Goal: Task Accomplishment & Management: Complete application form

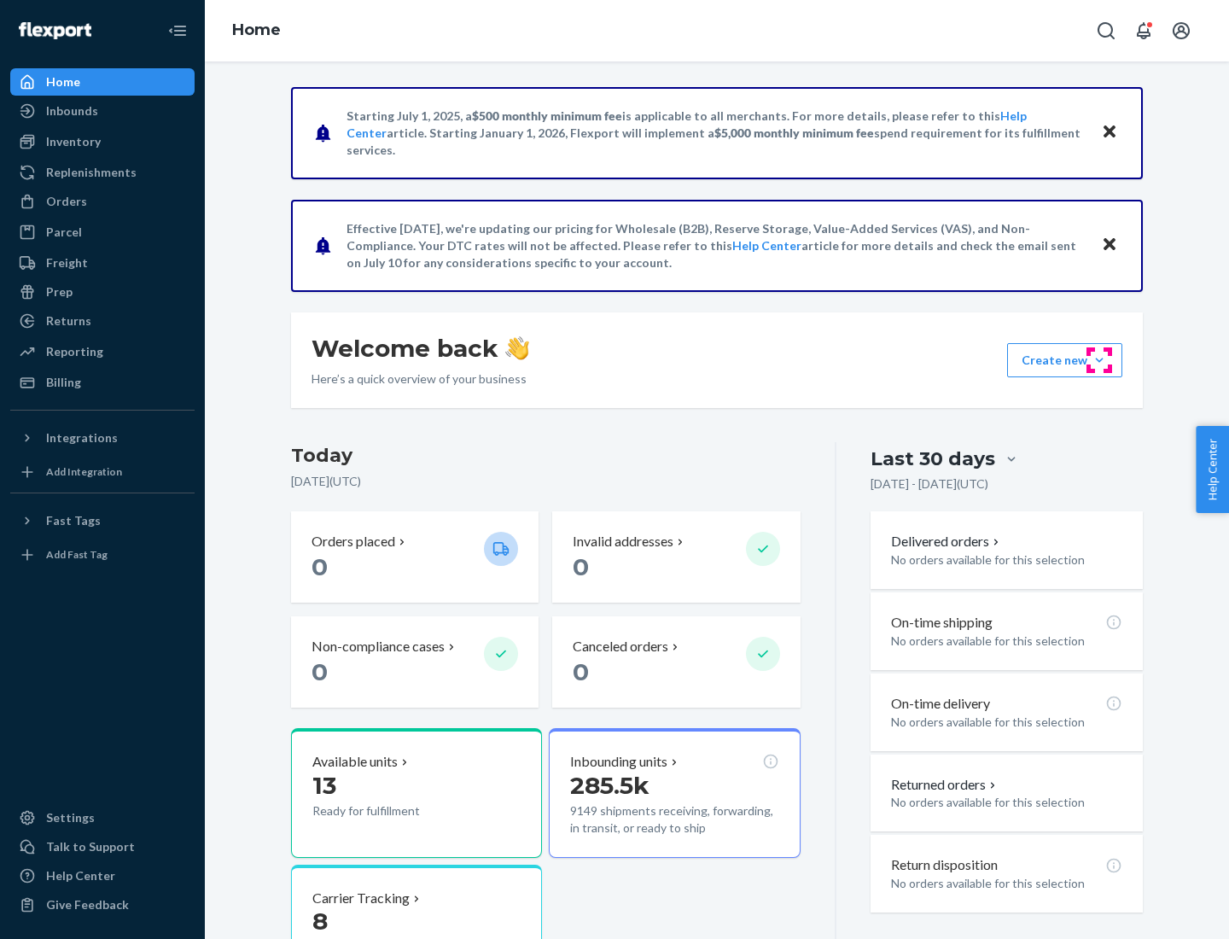
click at [1100, 360] on button "Create new Create new inbound Create new order Create new product" at bounding box center [1064, 360] width 115 height 34
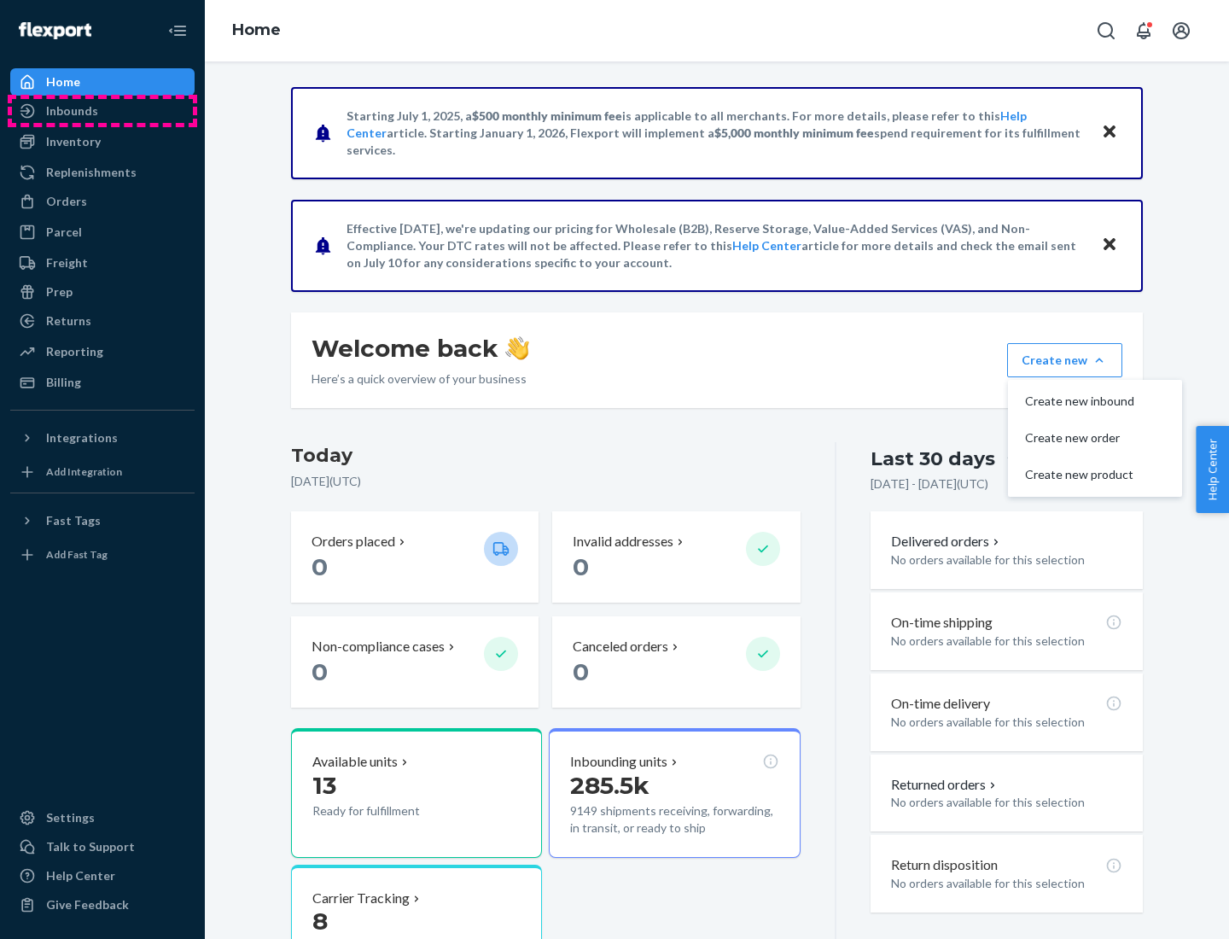
click at [102, 111] on div "Inbounds" at bounding box center [102, 111] width 181 height 24
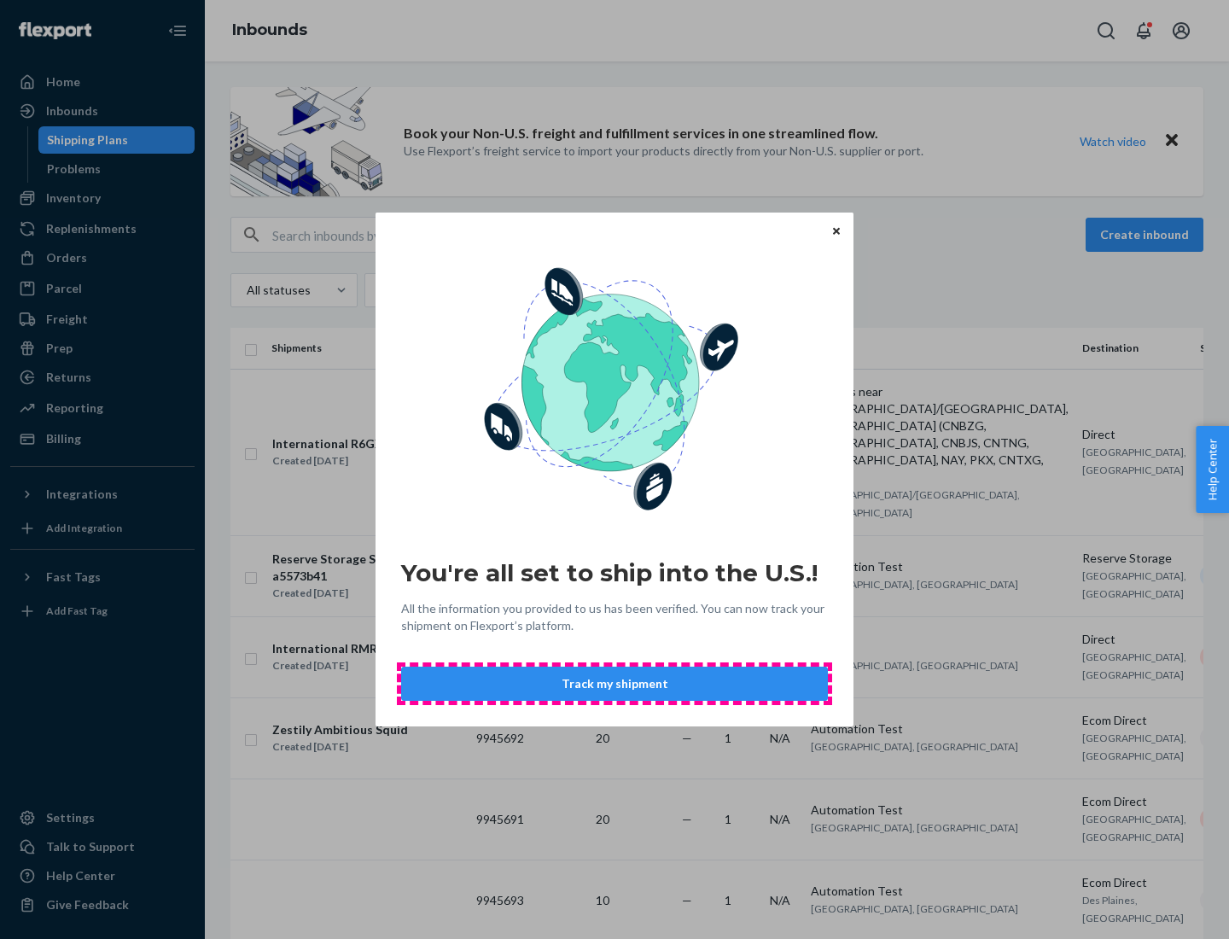
click at [615, 684] on button "Track my shipment" at bounding box center [614, 684] width 427 height 34
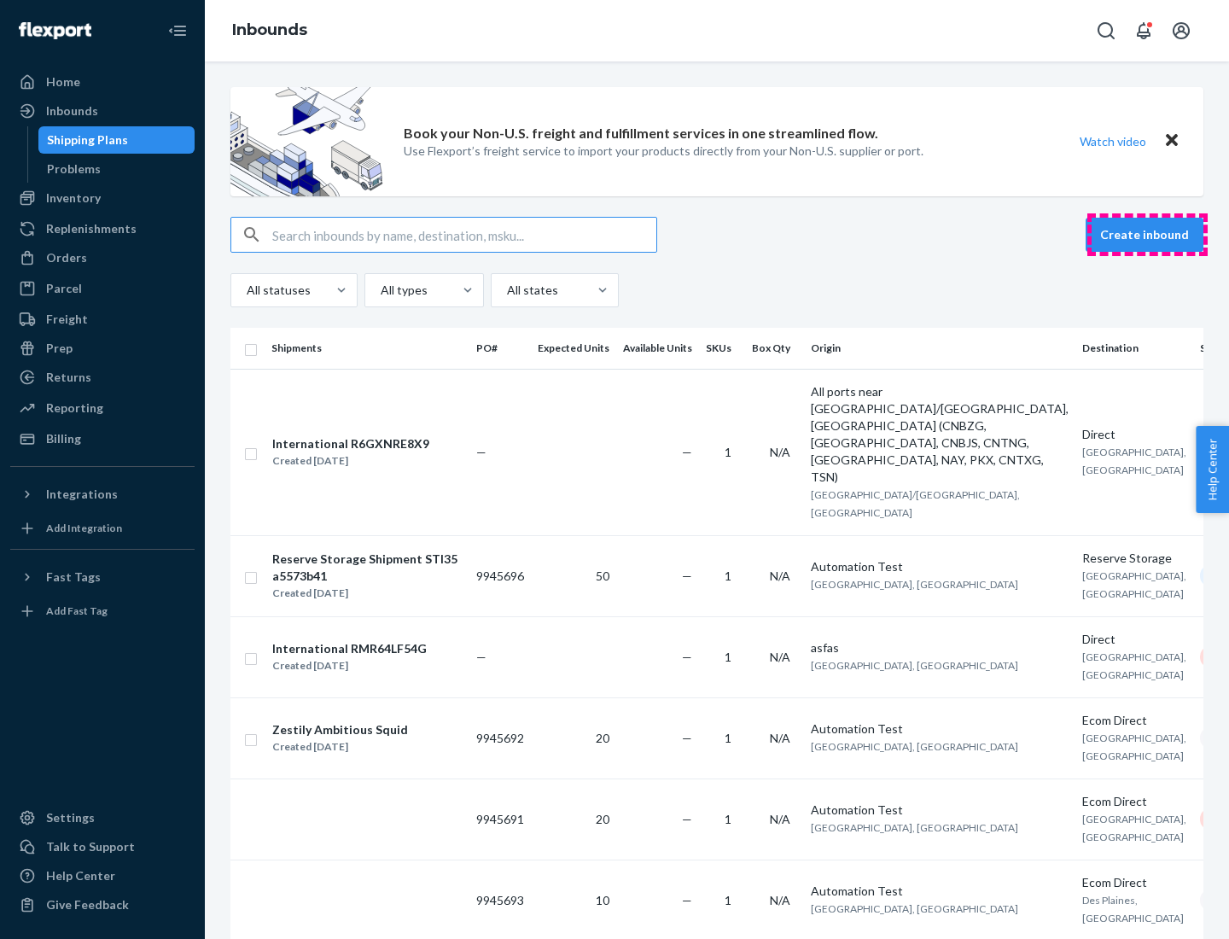
click at [1147, 235] on button "Create inbound" at bounding box center [1145, 235] width 118 height 34
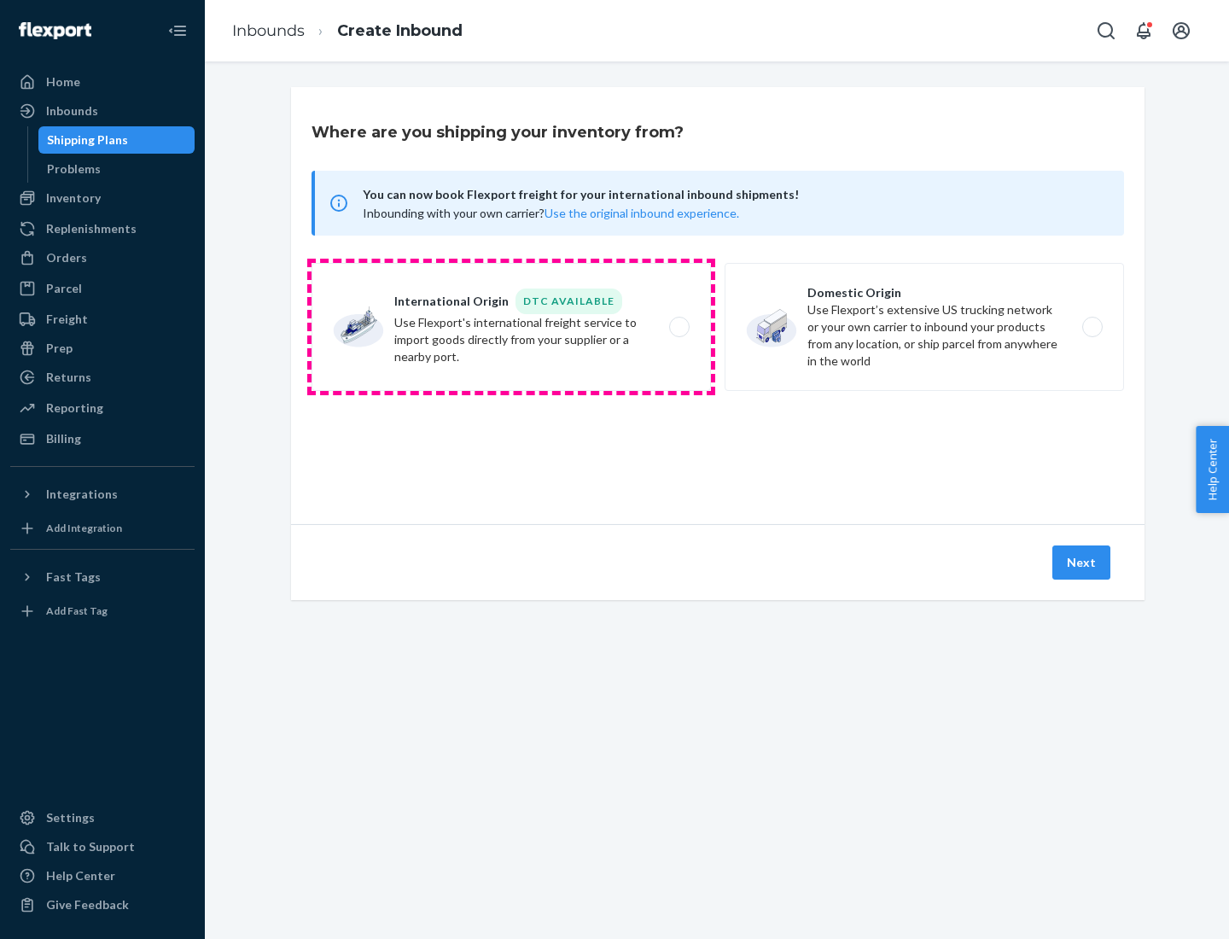
click at [511, 327] on label "International Origin DTC Available Use Flexport's international freight service…" at bounding box center [512, 327] width 400 height 128
click at [679, 327] on input "International Origin DTC Available Use Flexport's international freight service…" at bounding box center [684, 327] width 11 height 11
radio input "true"
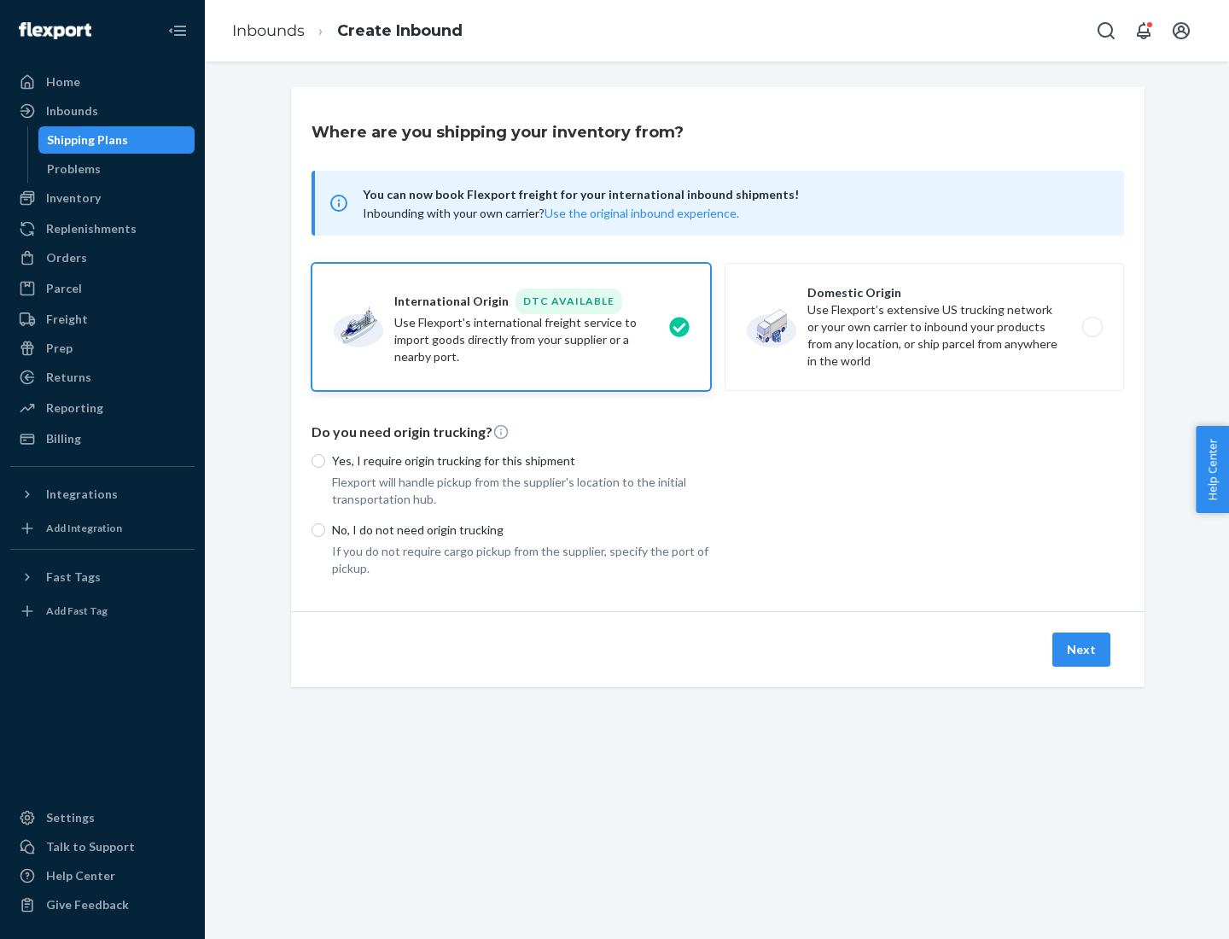
click at [522, 529] on p "No, I do not need origin trucking" at bounding box center [521, 530] width 379 height 17
click at [325, 529] on input "No, I do not need origin trucking" at bounding box center [319, 530] width 14 height 14
radio input "true"
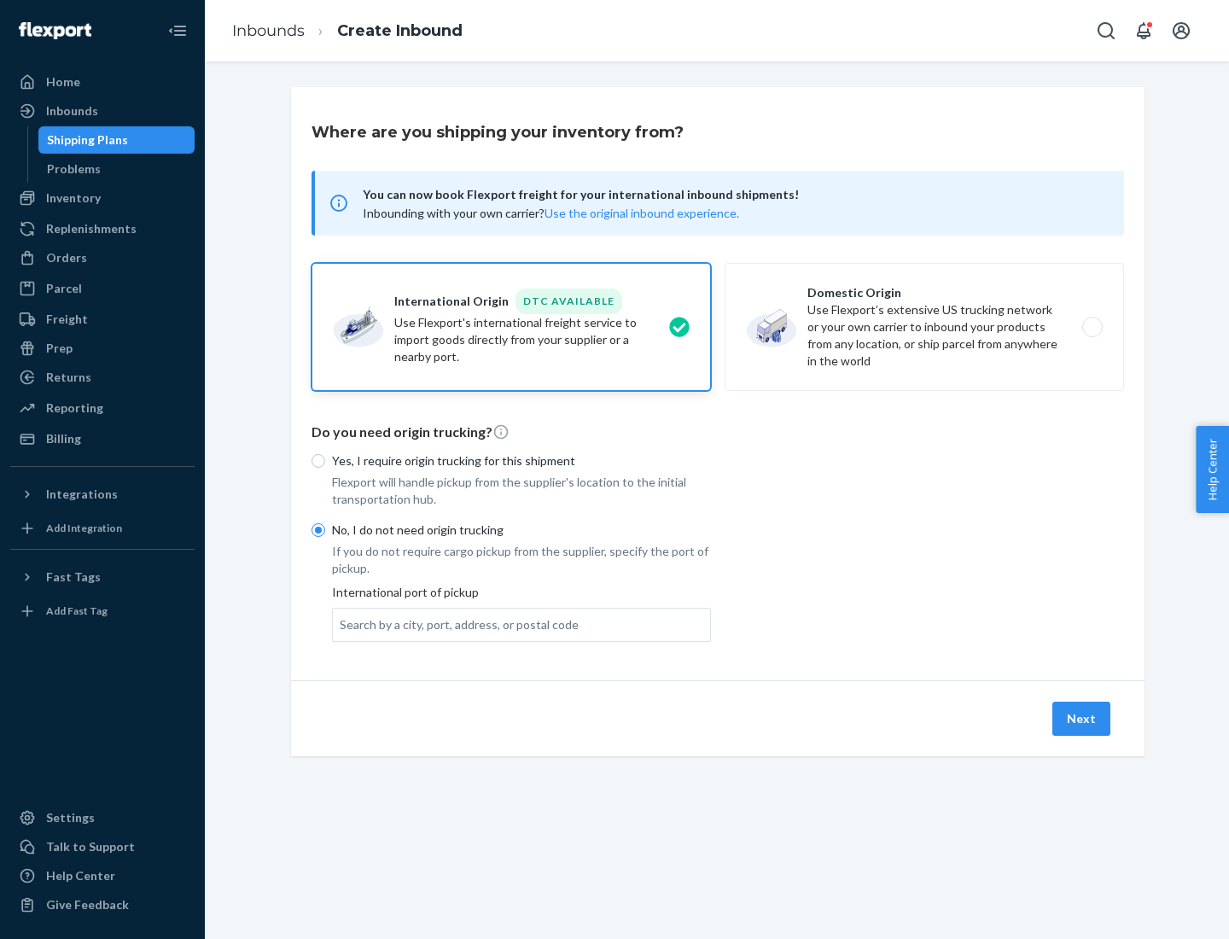
click at [455, 624] on div "Search by a city, port, address, or postal code" at bounding box center [459, 624] width 239 height 17
click at [341, 624] on input "Search by a city, port, address, or postal code" at bounding box center [341, 624] width 2 height 17
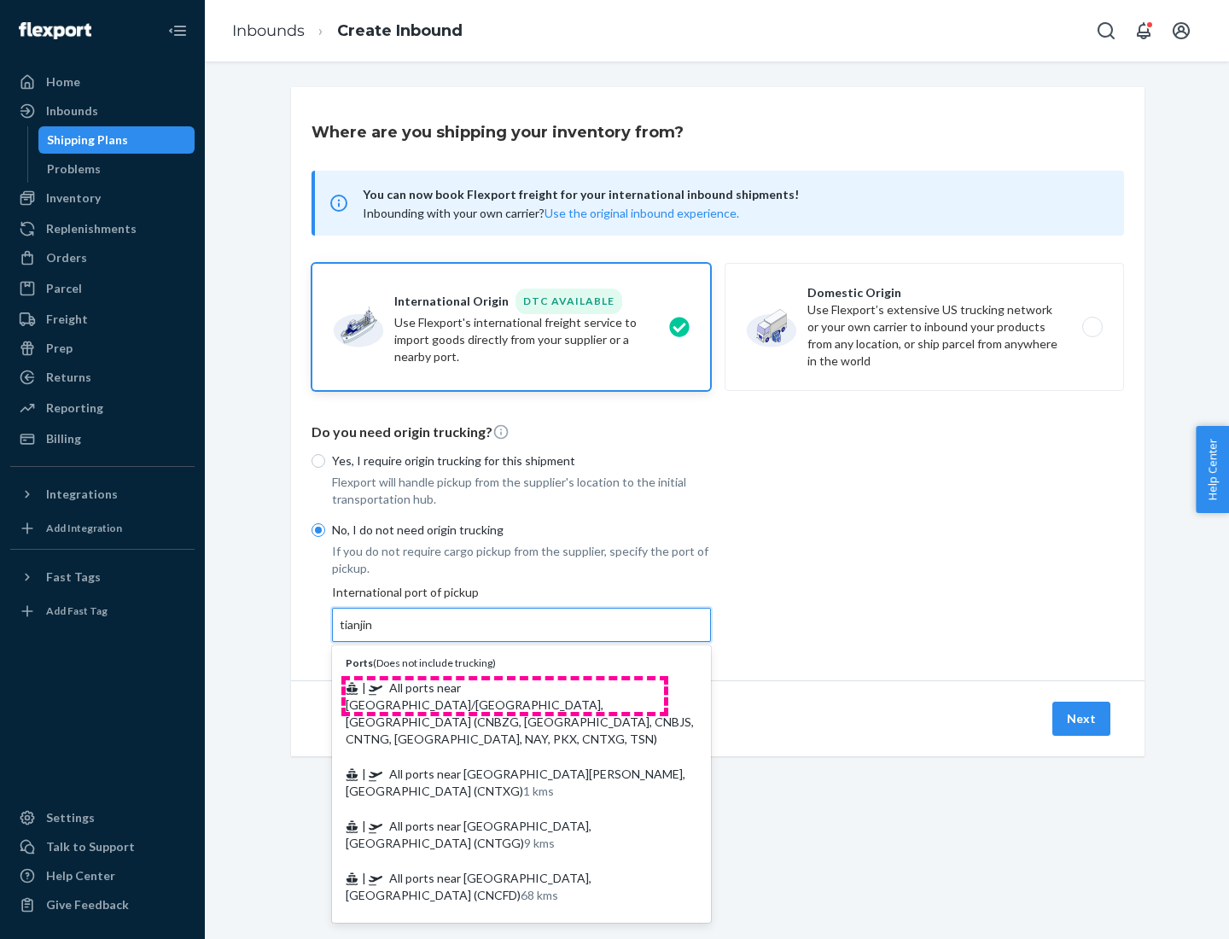
click at [505, 687] on span "| All ports near [GEOGRAPHIC_DATA]/[GEOGRAPHIC_DATA], [GEOGRAPHIC_DATA] (CNBZG,…" at bounding box center [520, 713] width 348 height 66
click at [375, 633] on input "tianjin" at bounding box center [357, 624] width 35 height 17
type input "All ports near [GEOGRAPHIC_DATA]/[GEOGRAPHIC_DATA], [GEOGRAPHIC_DATA] (CNBZG, […"
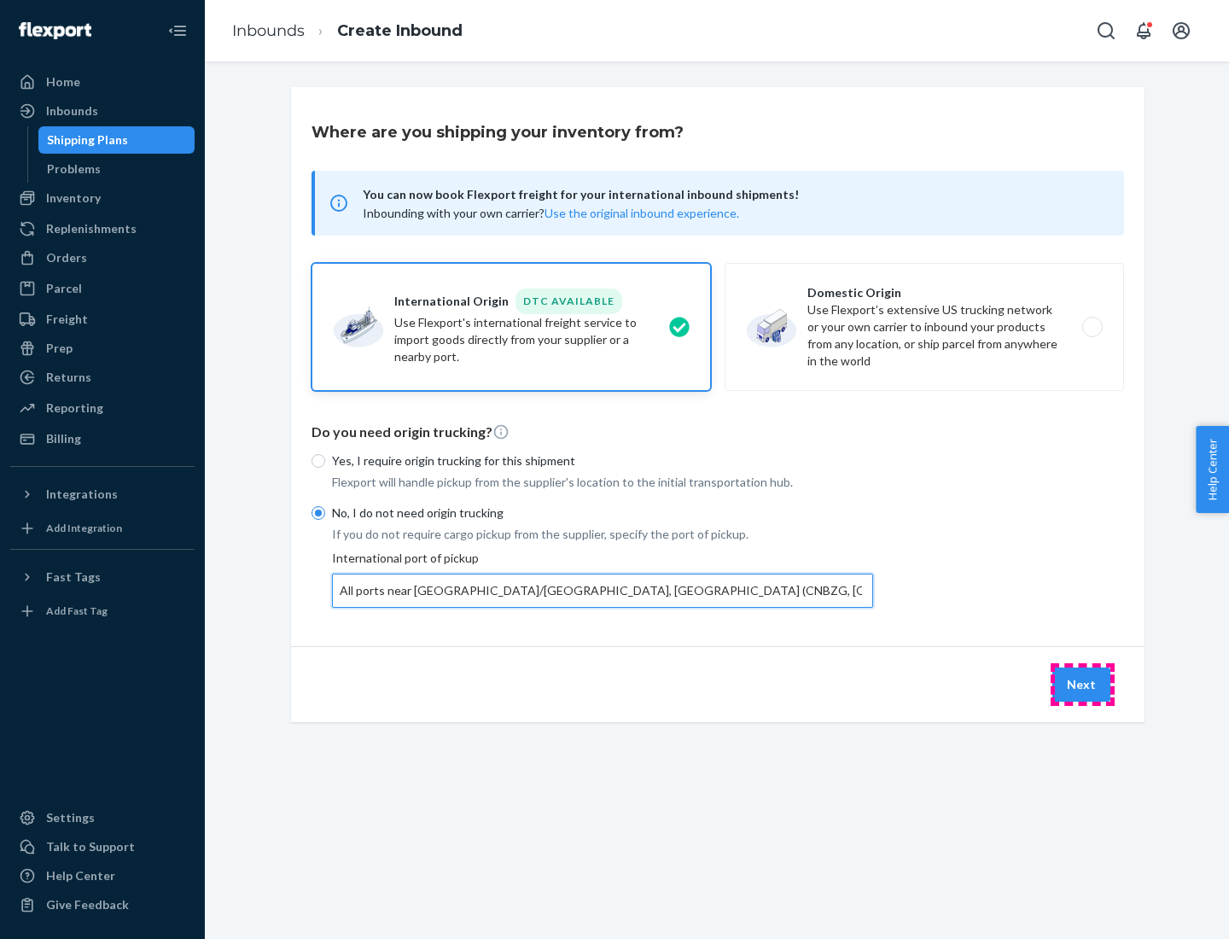
click at [1082, 684] on button "Next" at bounding box center [1082, 685] width 58 height 34
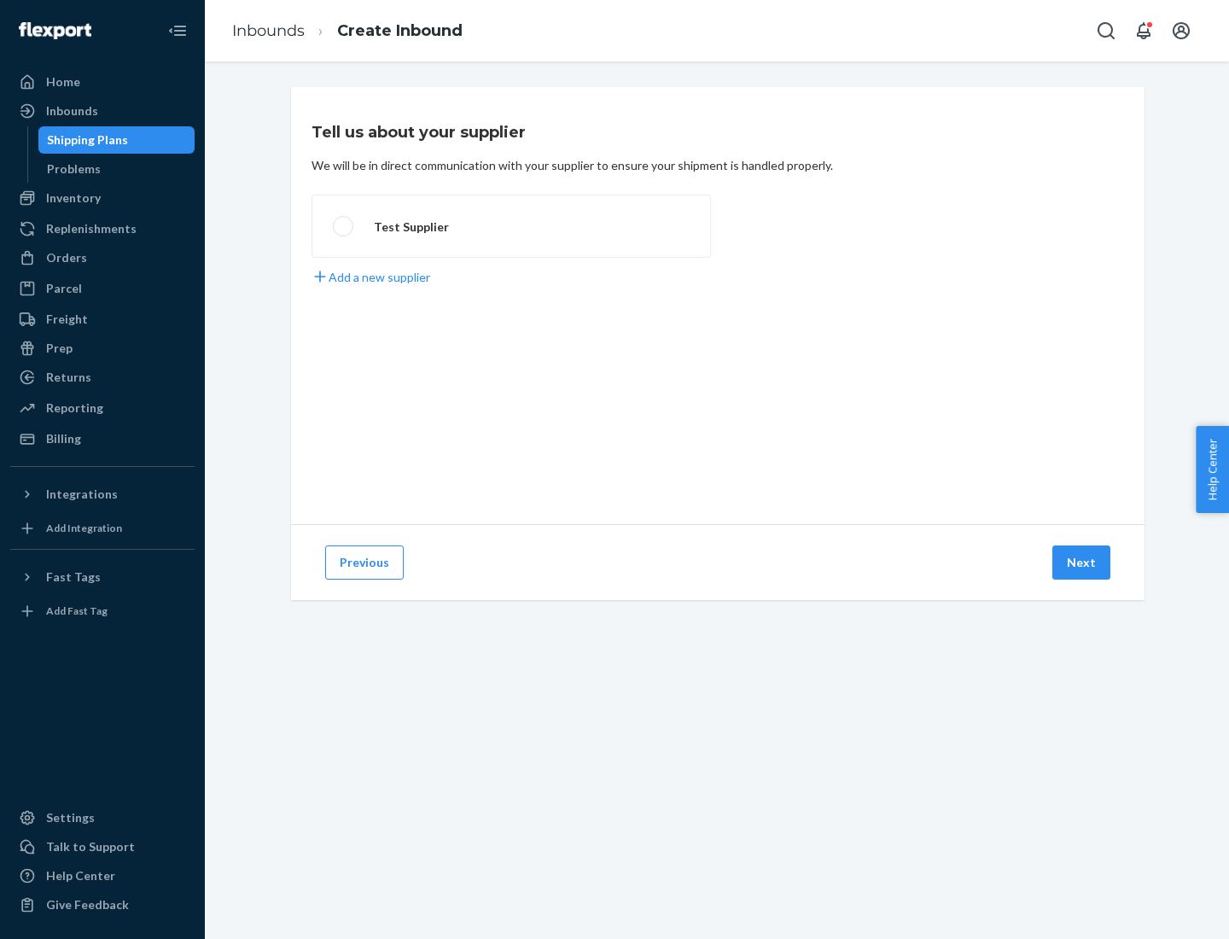
click at [511, 226] on label "Test Supplier" at bounding box center [512, 226] width 400 height 63
click at [344, 226] on input "Test Supplier" at bounding box center [338, 226] width 11 height 11
radio input "true"
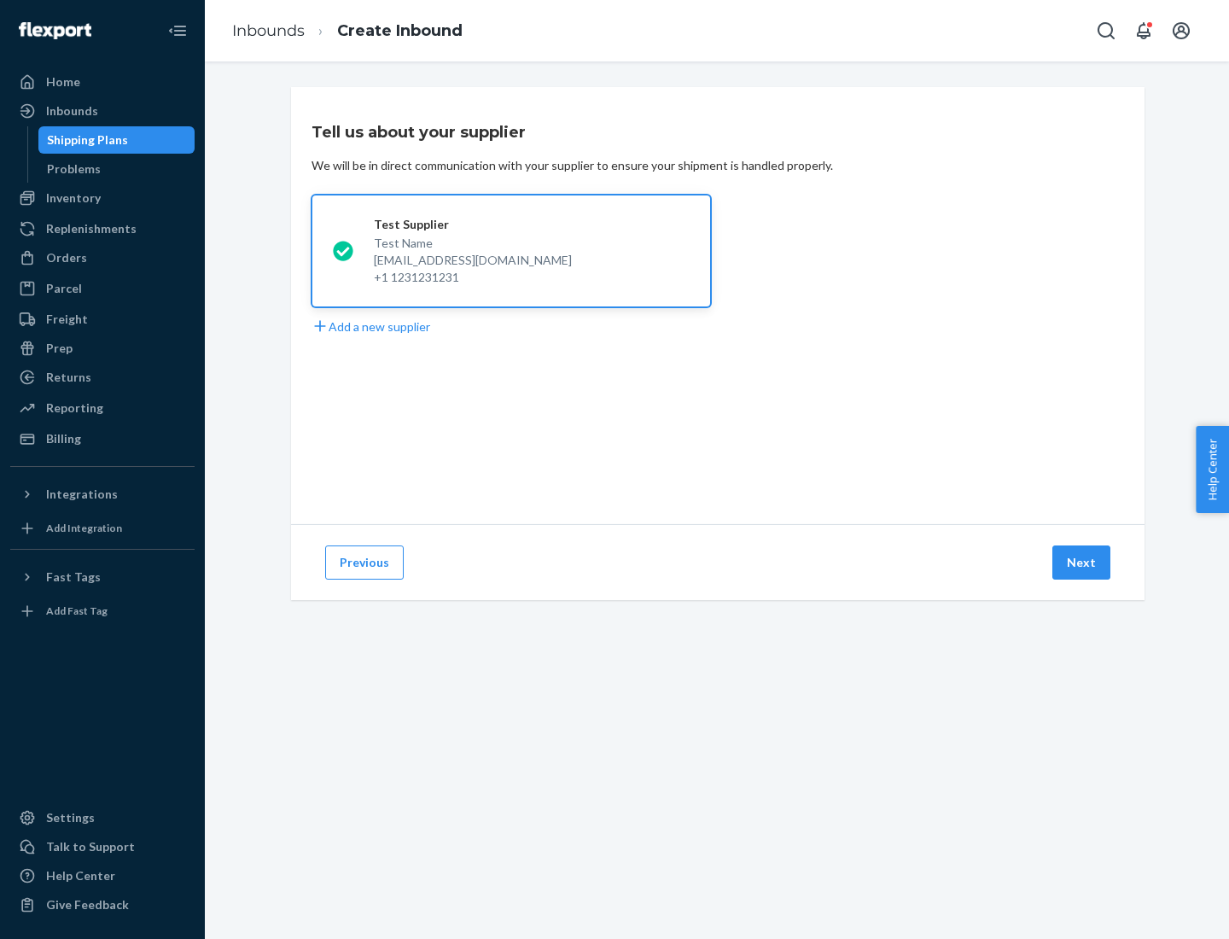
click at [1082, 563] on button "Next" at bounding box center [1082, 563] width 58 height 34
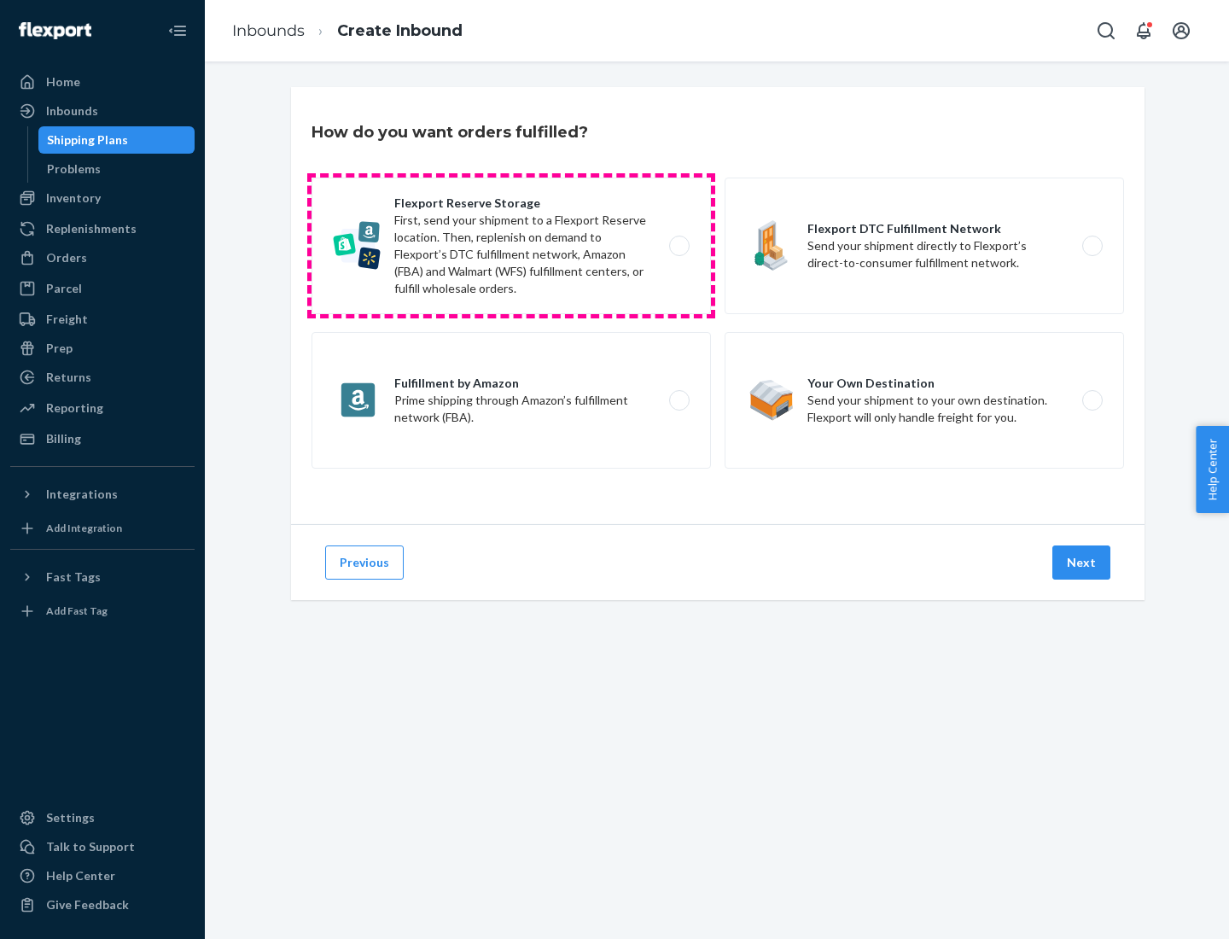
click at [511, 246] on label "Flexport Reserve Storage First, send your shipment to a Flexport Reserve locati…" at bounding box center [512, 246] width 400 height 137
click at [679, 246] on input "Flexport Reserve Storage First, send your shipment to a Flexport Reserve locati…" at bounding box center [684, 246] width 11 height 11
radio input "true"
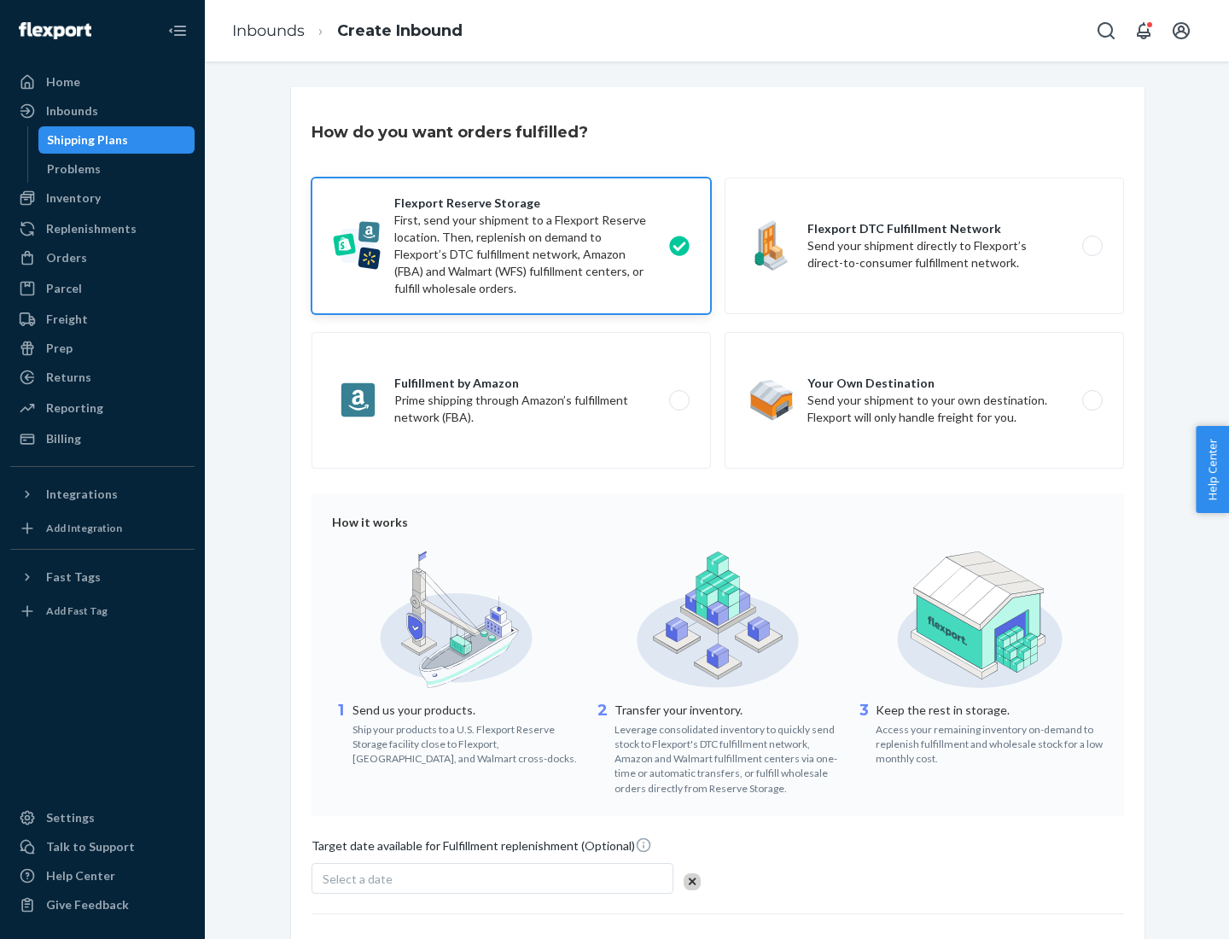
scroll to position [140, 0]
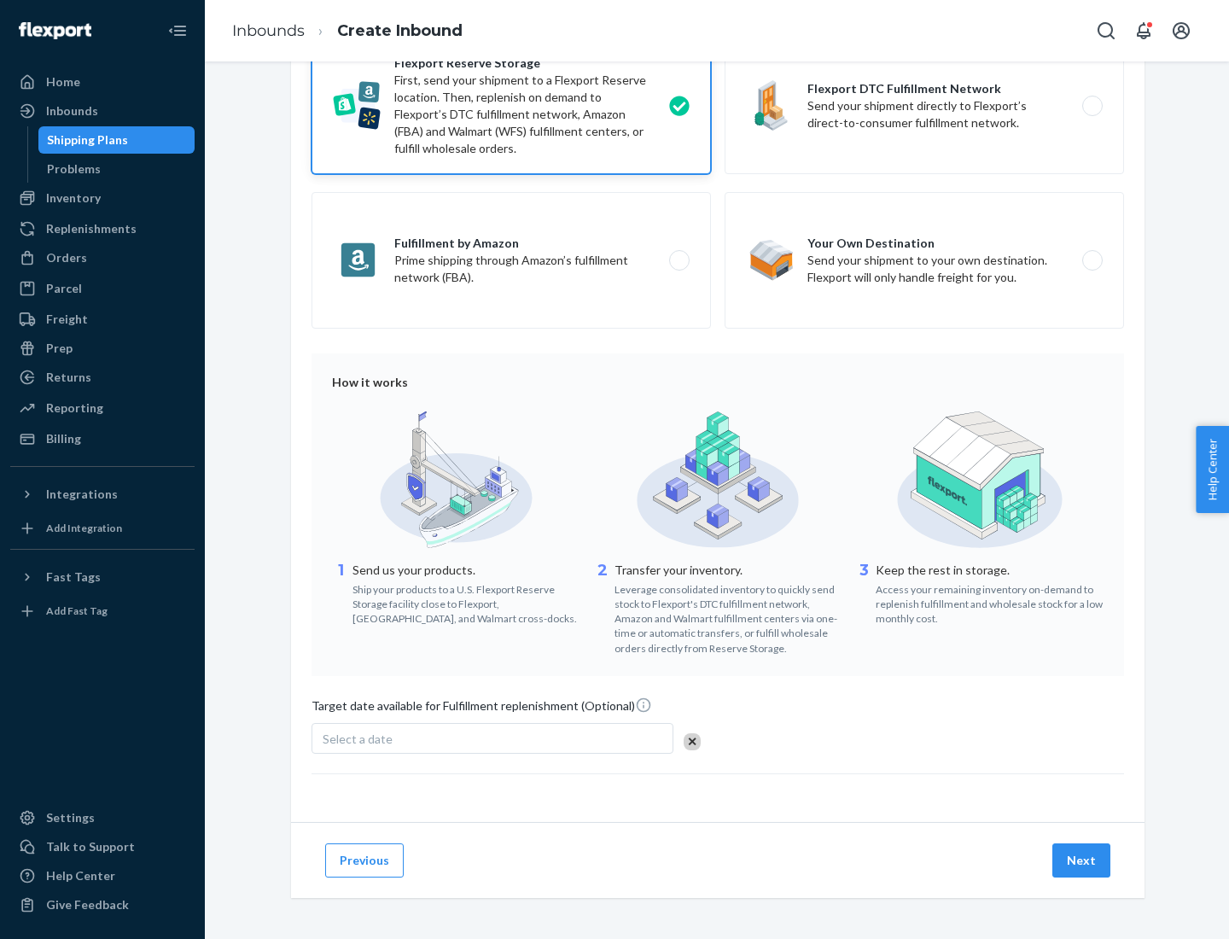
click at [1082, 860] on button "Next" at bounding box center [1082, 860] width 58 height 34
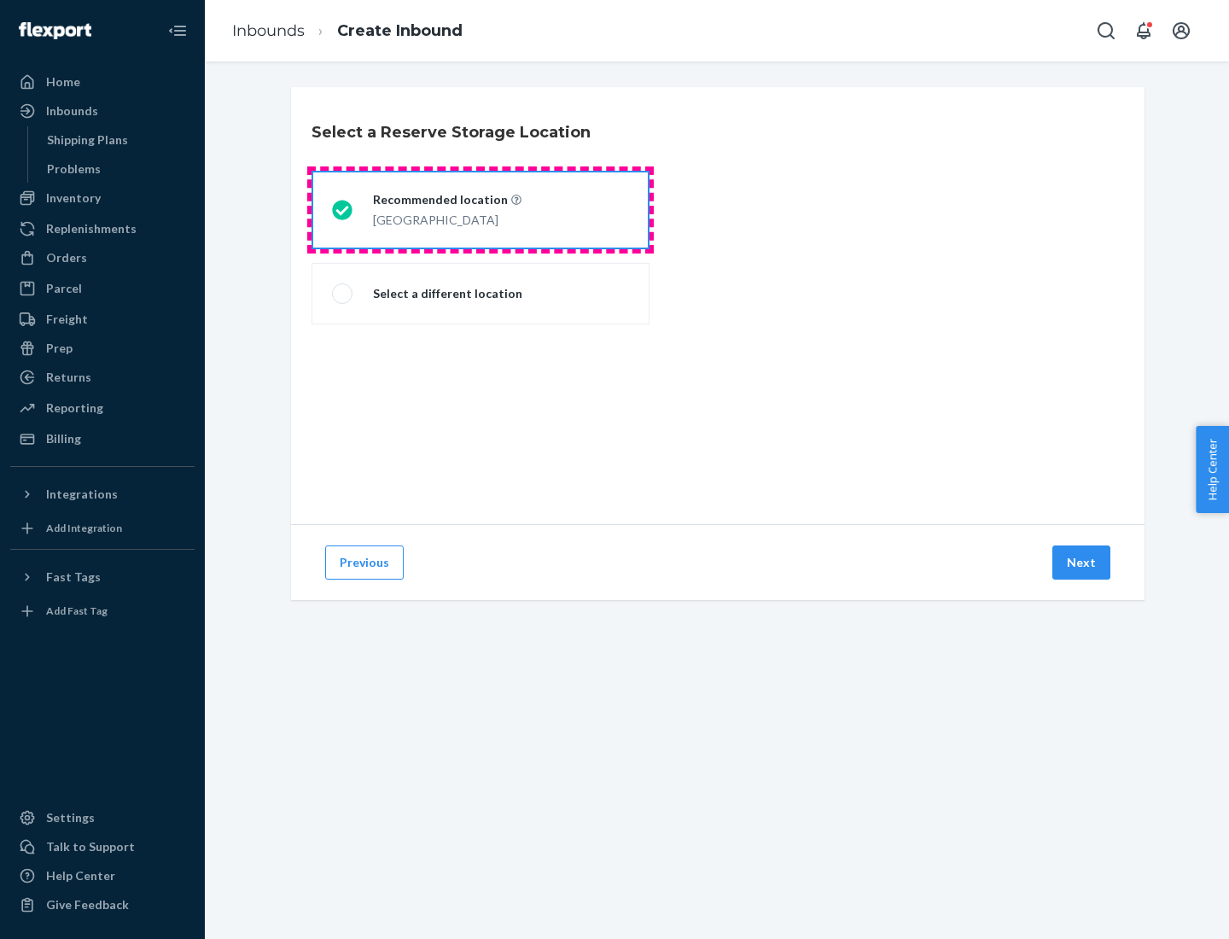
click at [481, 210] on div "[GEOGRAPHIC_DATA]" at bounding box center [447, 218] width 149 height 20
click at [343, 210] on input "Recommended location [GEOGRAPHIC_DATA]" at bounding box center [337, 210] width 11 height 11
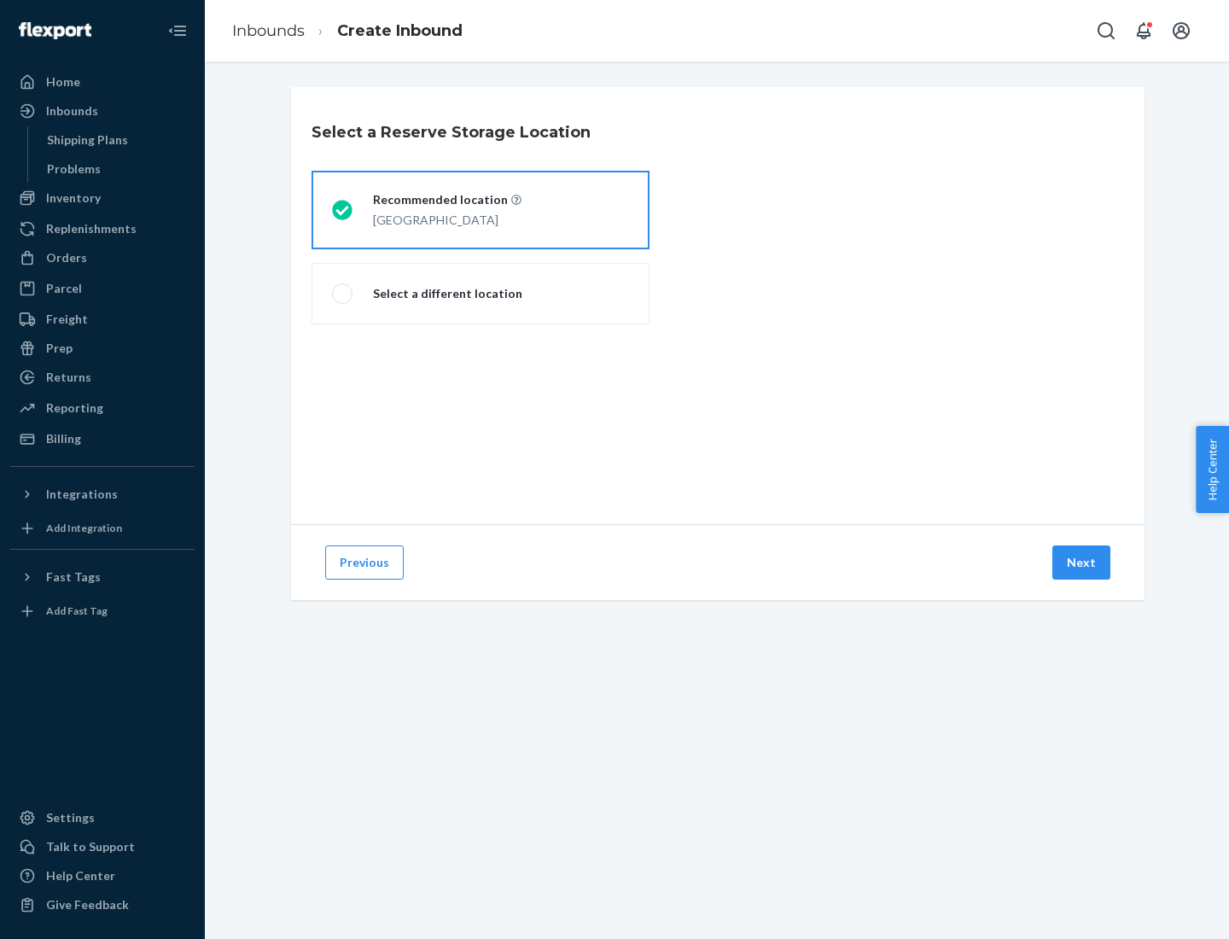
click at [1082, 563] on button "Next" at bounding box center [1082, 563] width 58 height 34
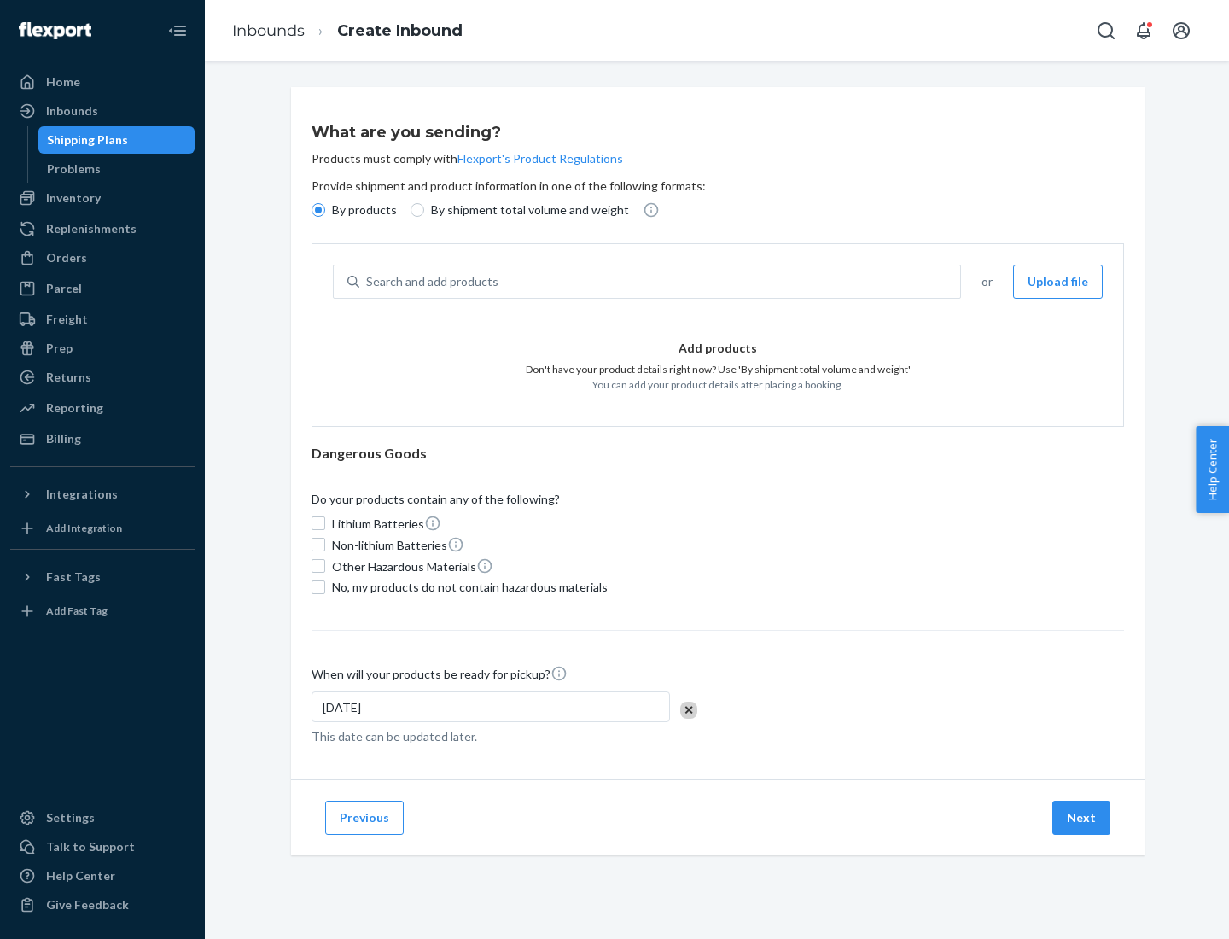
click at [661, 282] on div "Search and add products" at bounding box center [659, 281] width 601 height 31
click at [368, 282] on input "Search and add products" at bounding box center [367, 281] width 2 height 17
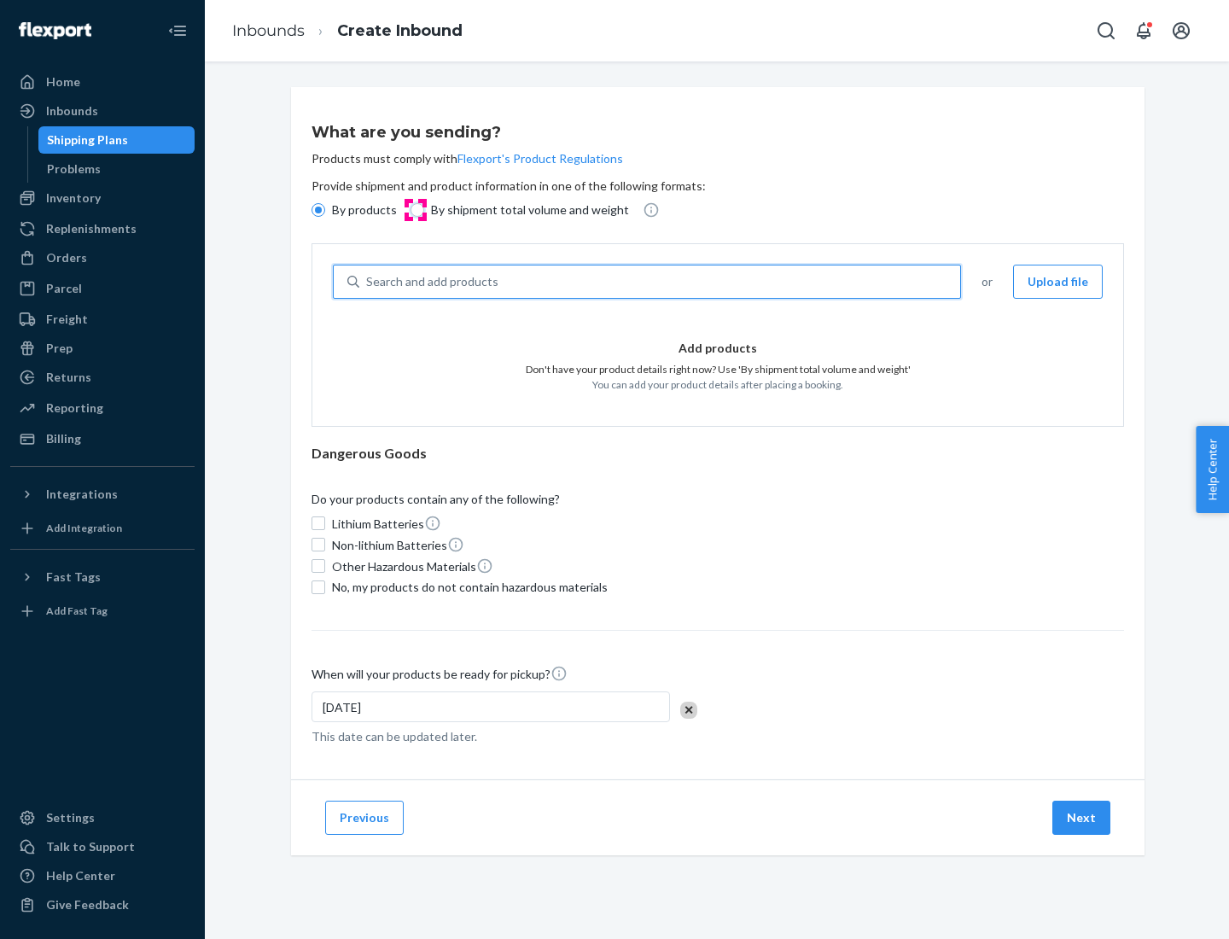
click at [415, 210] on input "By shipment total volume and weight" at bounding box center [418, 210] width 14 height 14
radio input "true"
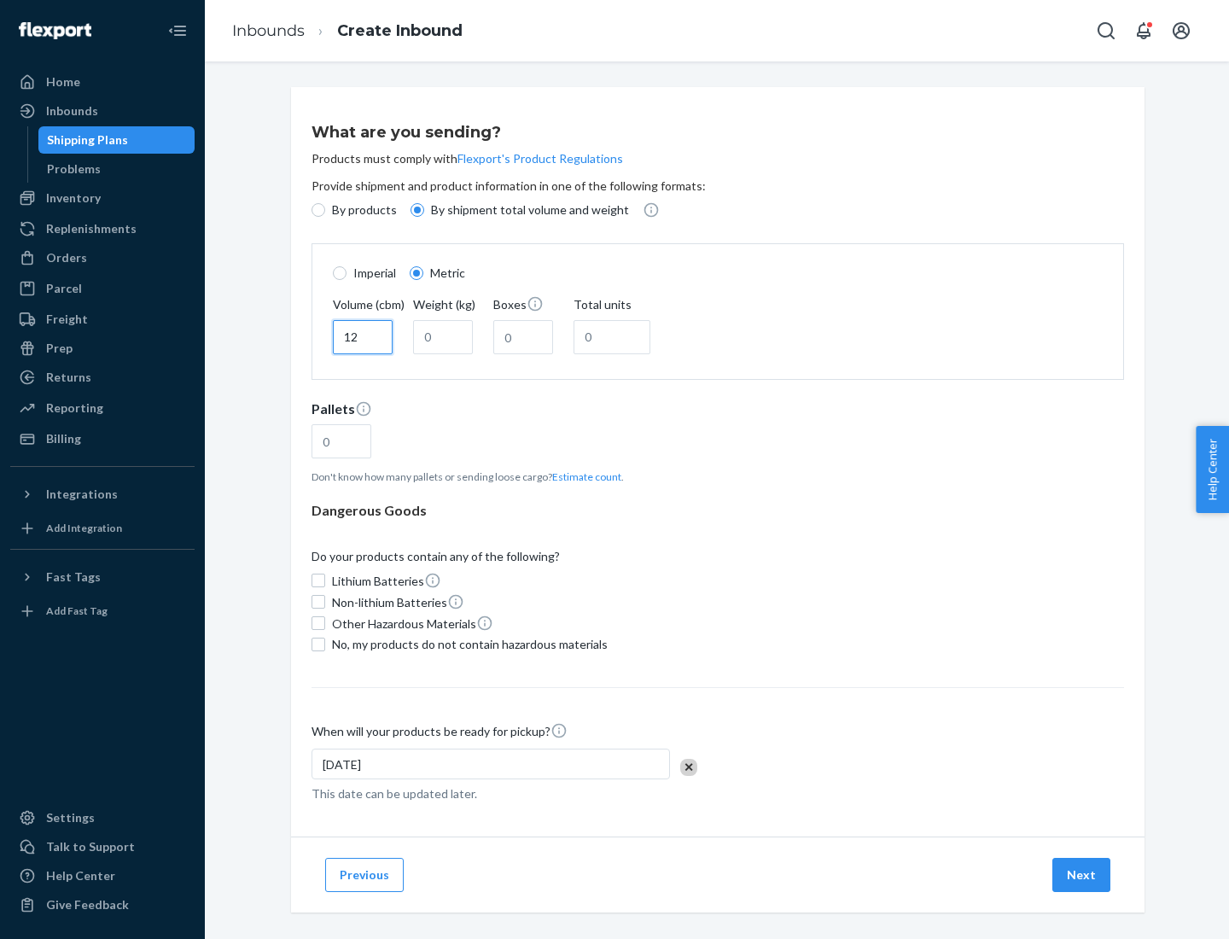
type input "12"
type input "22"
type input "222"
type input "121"
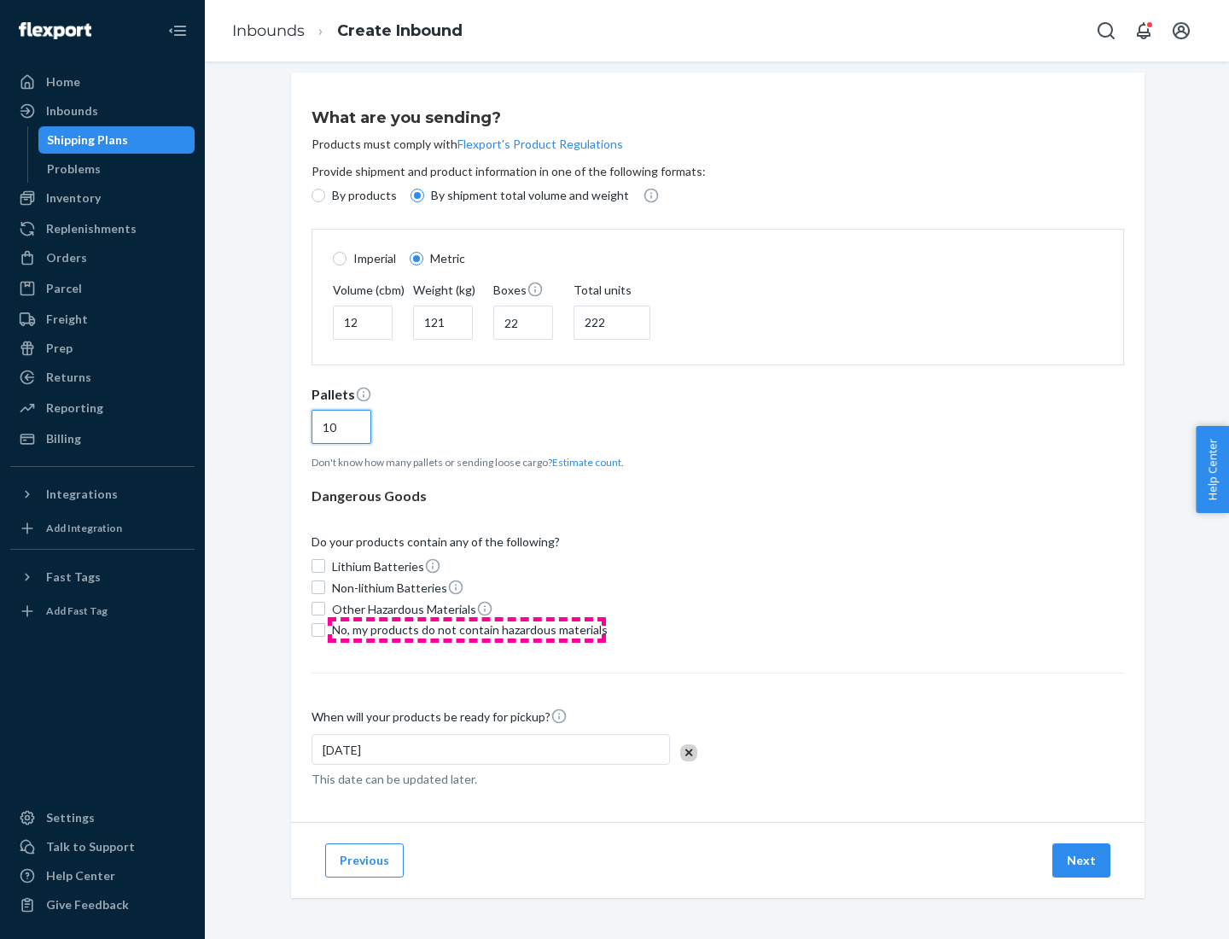
type input "10"
click at [467, 629] on span "No, my products do not contain hazardous materials" at bounding box center [470, 629] width 276 height 17
click at [325, 629] on input "No, my products do not contain hazardous materials" at bounding box center [319, 630] width 14 height 14
checkbox input "true"
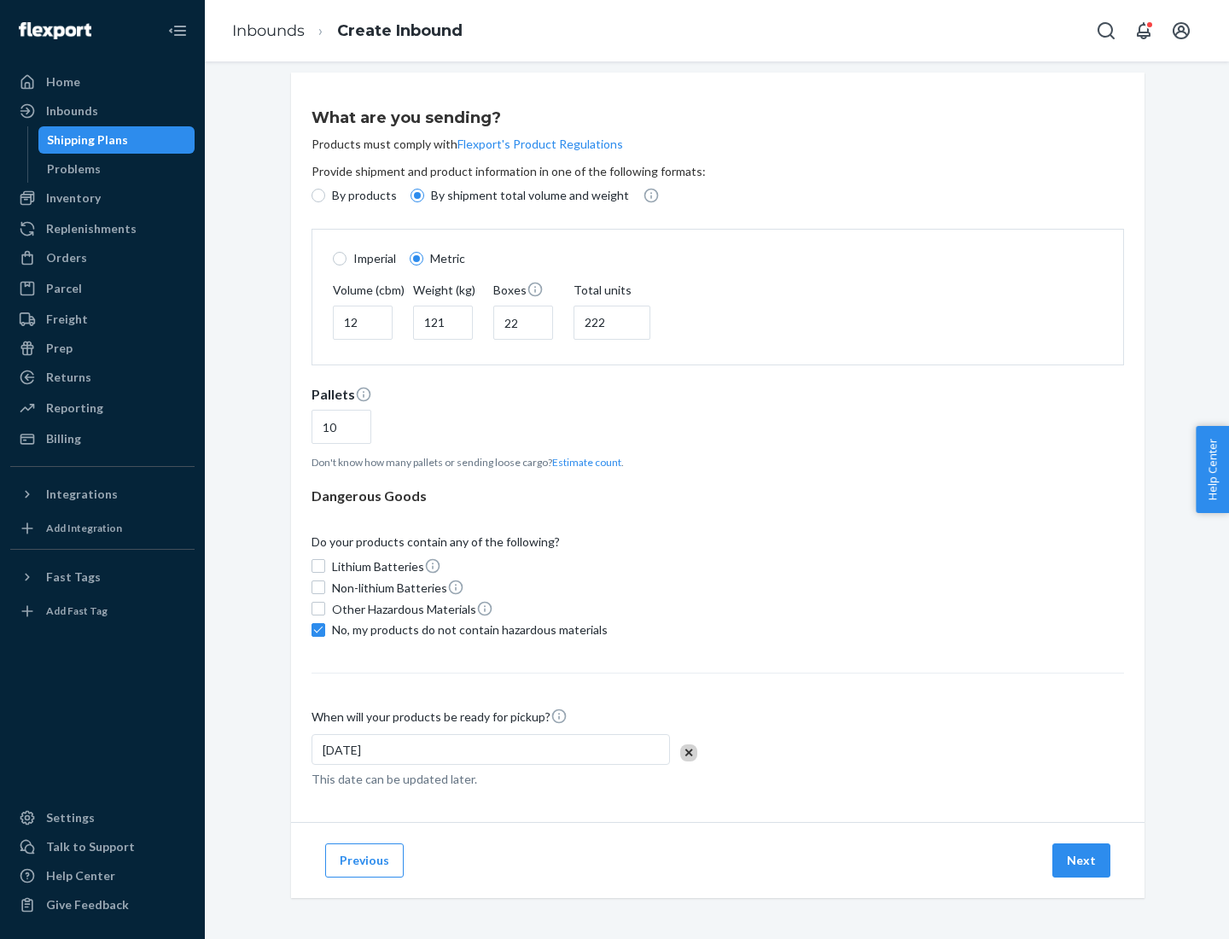
click at [1082, 860] on button "Next" at bounding box center [1082, 860] width 58 height 34
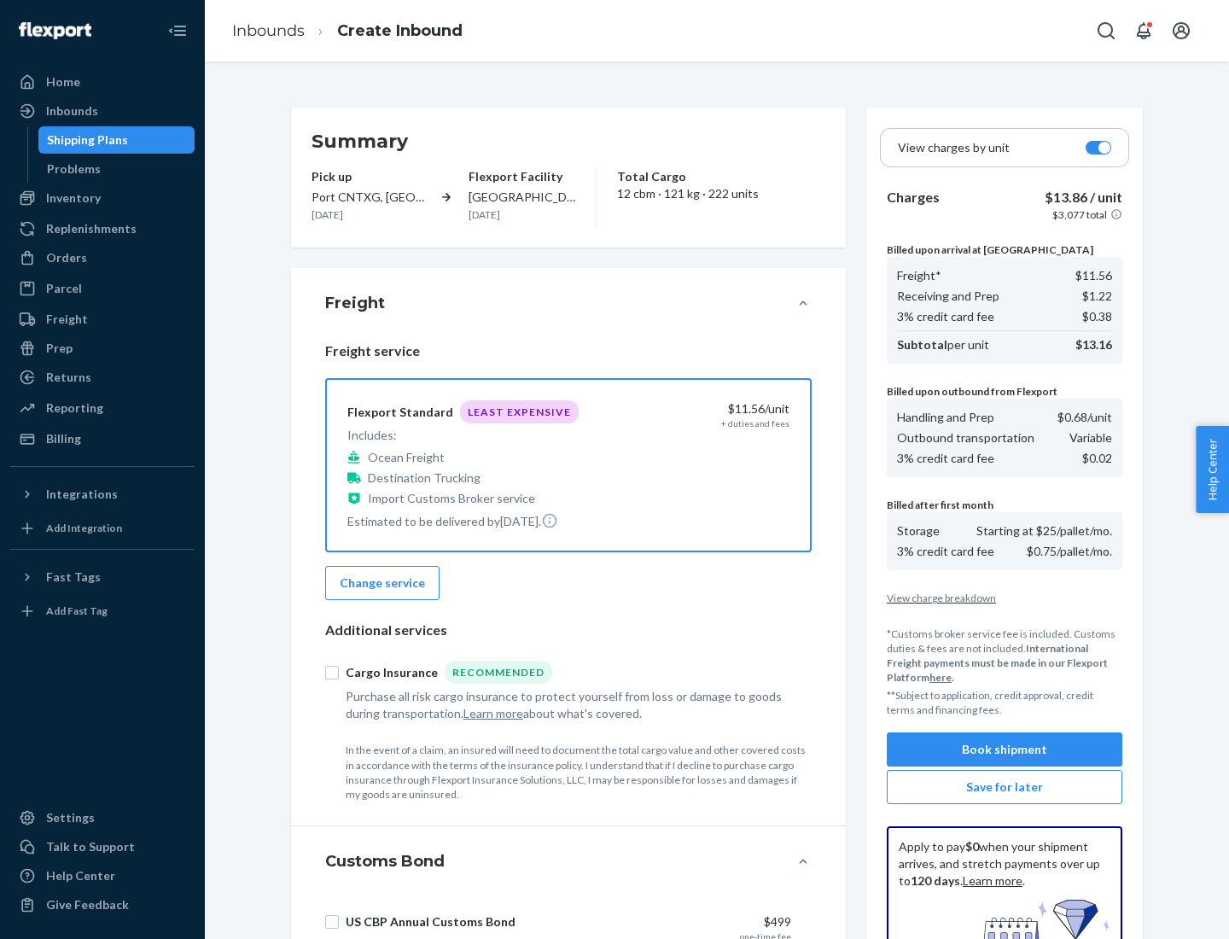
scroll to position [249, 0]
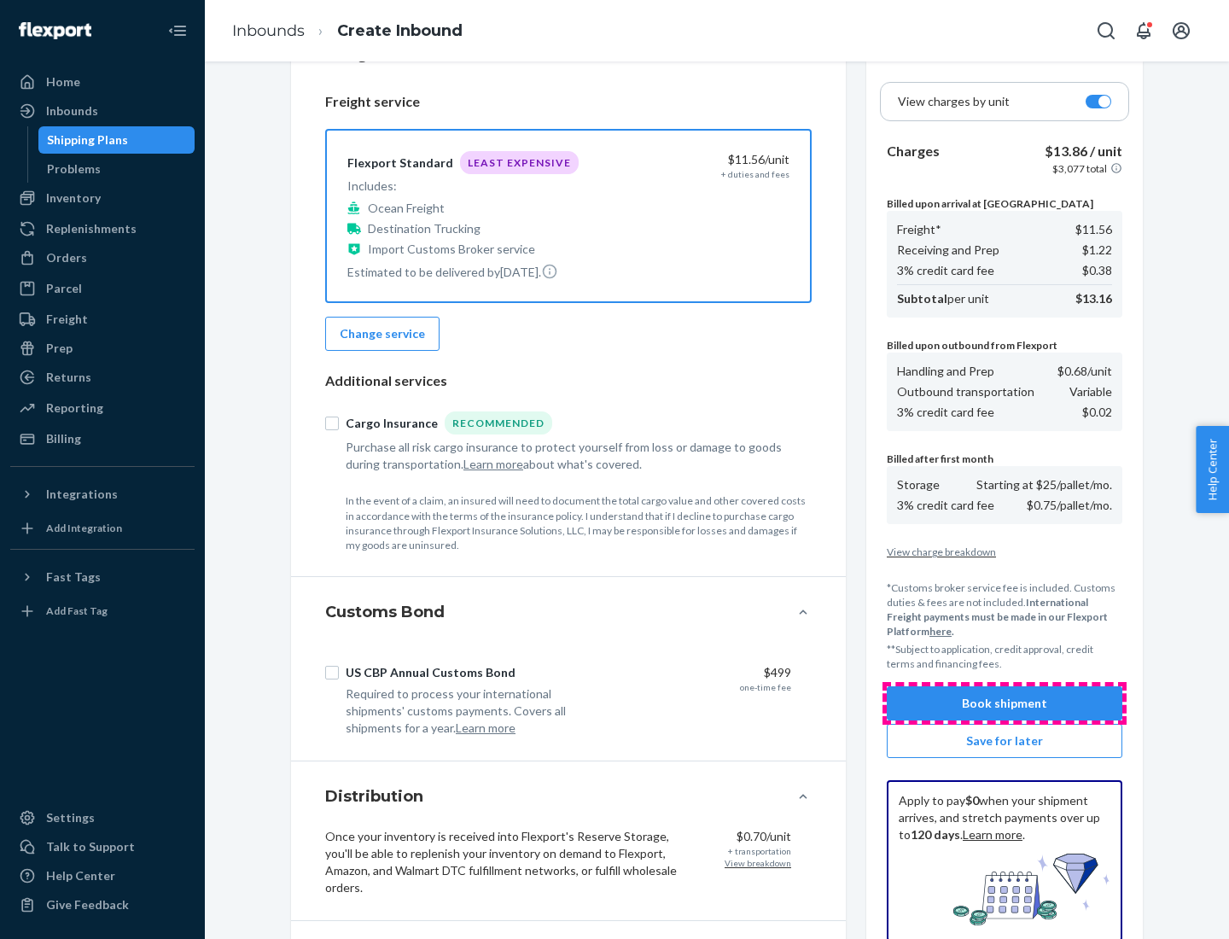
click at [1005, 703] on button "Book shipment" at bounding box center [1005, 703] width 236 height 34
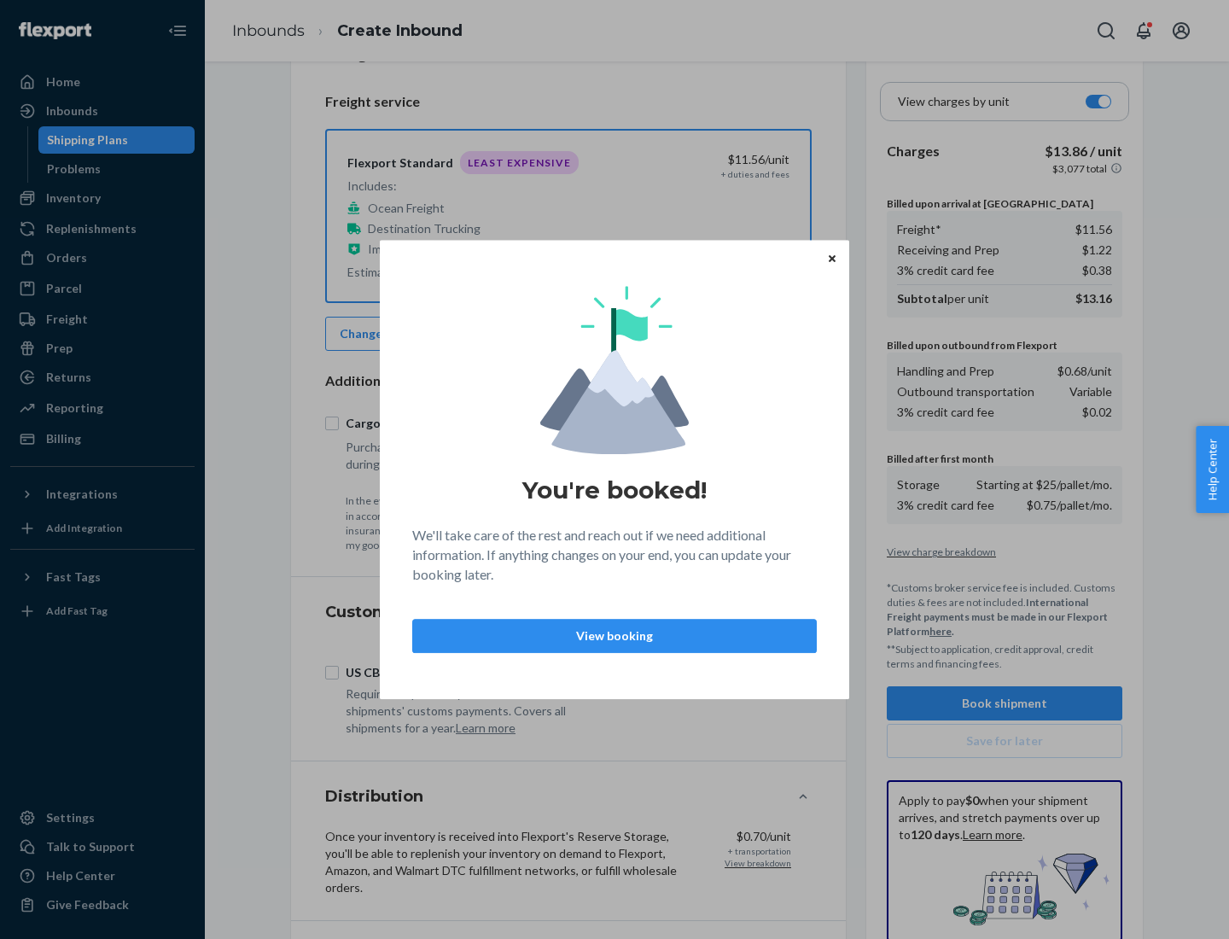
click at [615, 635] on p "View booking" at bounding box center [615, 635] width 376 height 17
